Goal: Book appointment/travel/reservation

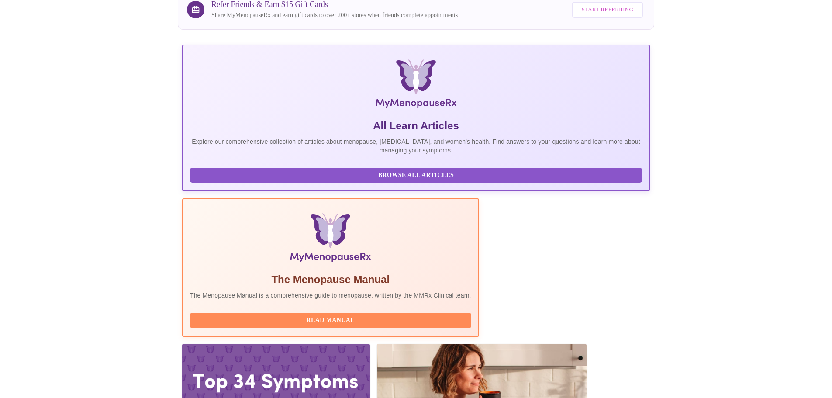
scroll to position [144, 0]
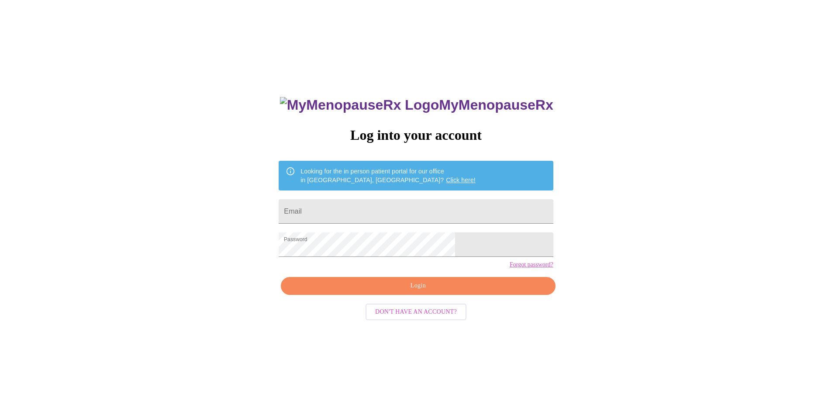
scroll to position [9, 0]
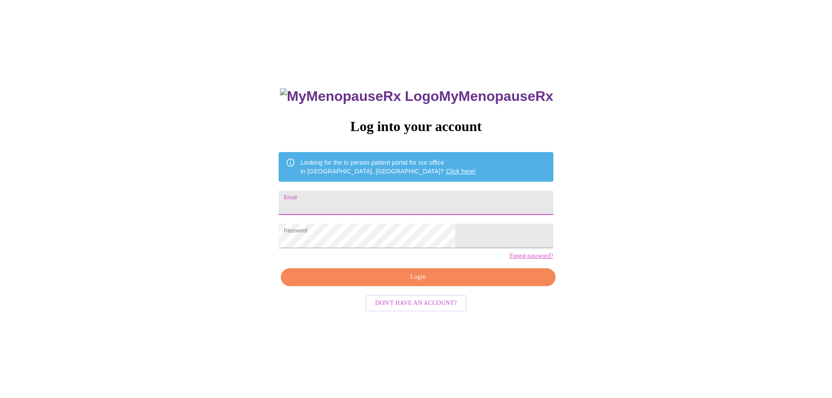
click at [375, 194] on input "Email" at bounding box center [415, 202] width 274 height 24
type input "s.boomershine@sbcglobal.net"
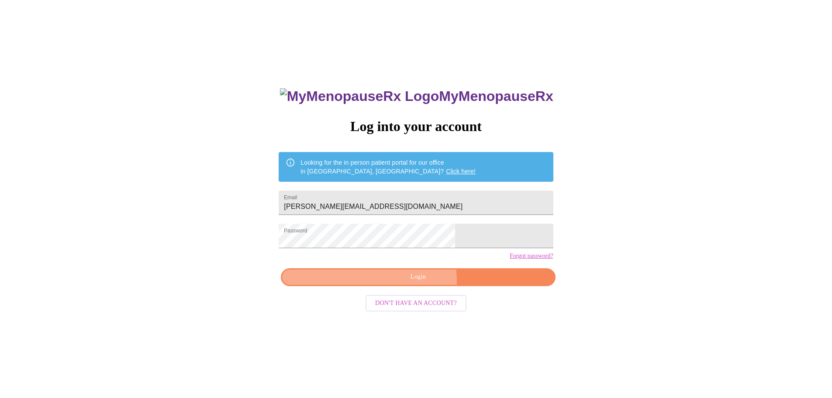
click at [414, 282] on span "Login" at bounding box center [418, 277] width 254 height 11
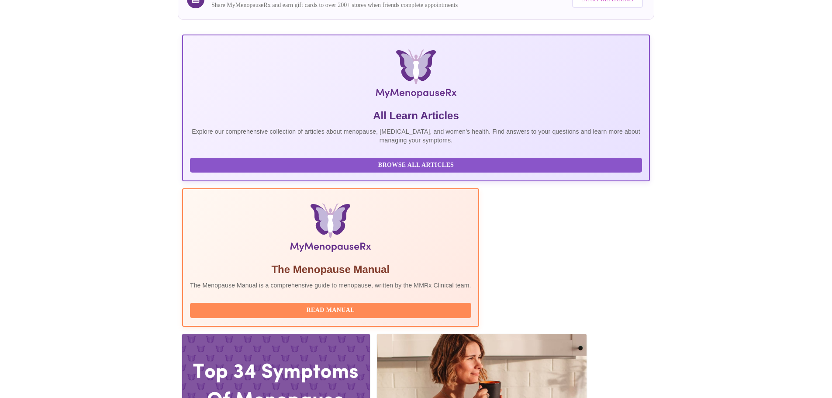
scroll to position [175, 0]
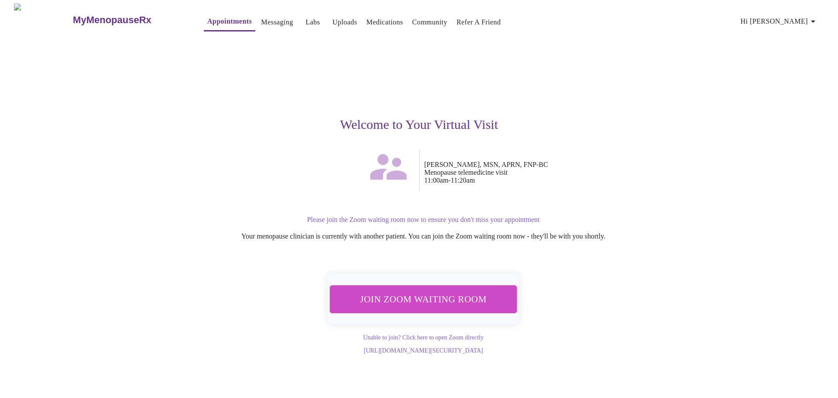
click at [415, 292] on span "Join Zoom Waiting Room" at bounding box center [423, 298] width 172 height 17
